Goal: Find specific page/section: Find specific page/section

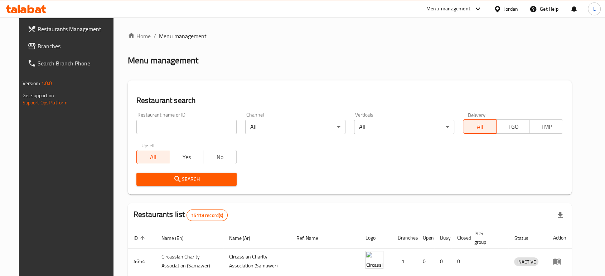
click at [462, 11] on div "Menu-management" at bounding box center [448, 9] width 44 height 9
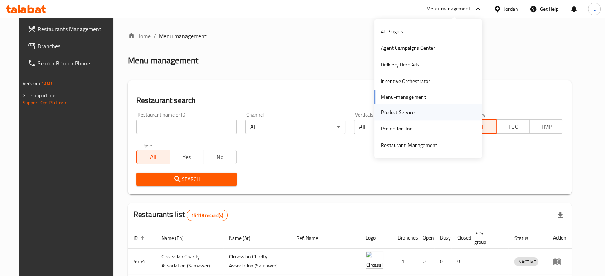
click at [408, 115] on div "Product Service" at bounding box center [398, 112] width 34 height 8
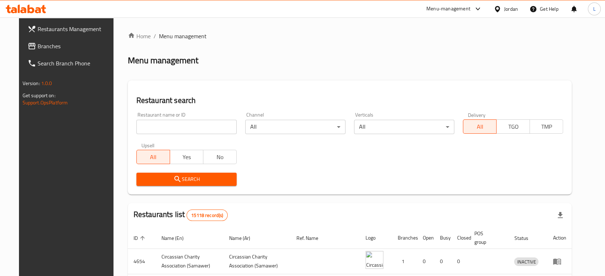
click at [450, 16] on div "Menu-management" at bounding box center [454, 8] width 67 height 17
click at [448, 9] on div "Menu-management" at bounding box center [448, 9] width 44 height 9
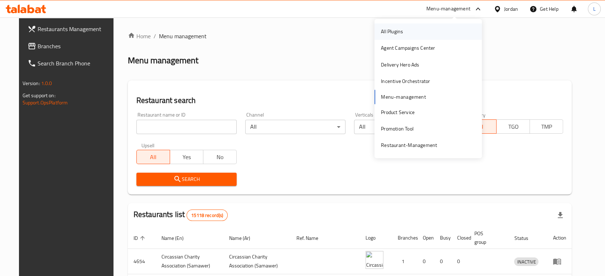
click at [412, 31] on div "All Plugins" at bounding box center [428, 31] width 107 height 16
